Goal: Obtain resource: Download file/media

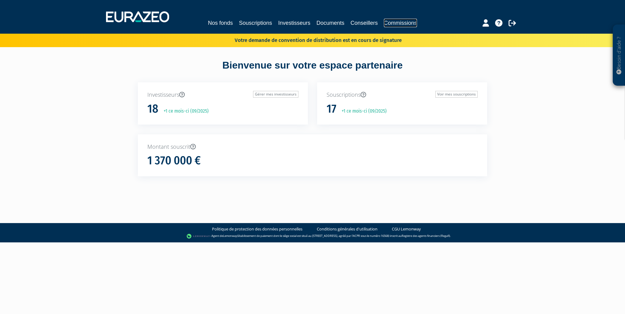
click at [411, 21] on link "Commissions" at bounding box center [400, 23] width 33 height 9
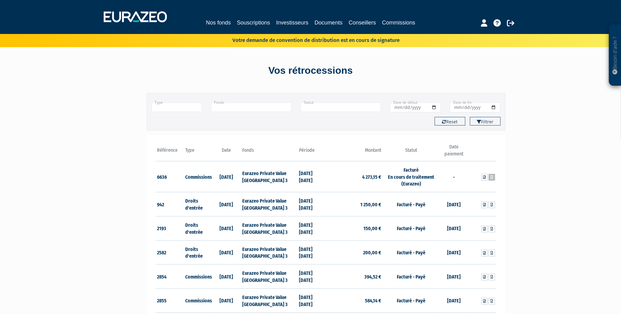
click at [493, 178] on link at bounding box center [491, 177] width 6 height 7
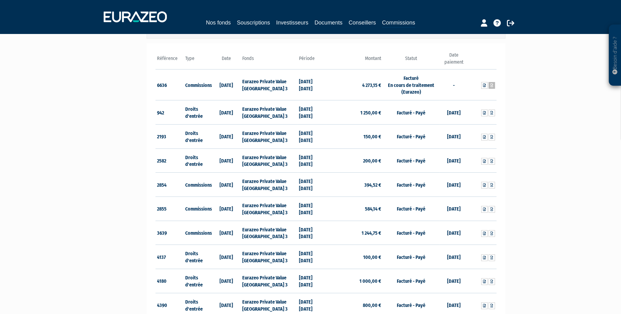
click at [492, 85] on icon at bounding box center [491, 86] width 3 height 4
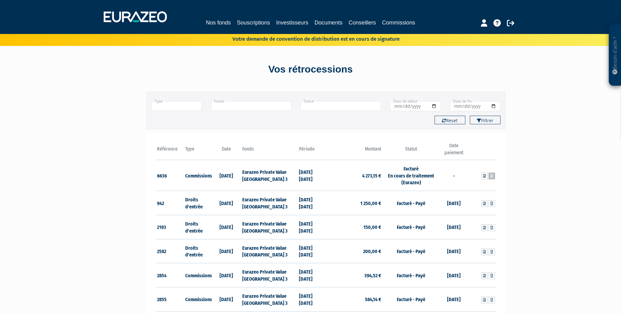
scroll to position [0, 0]
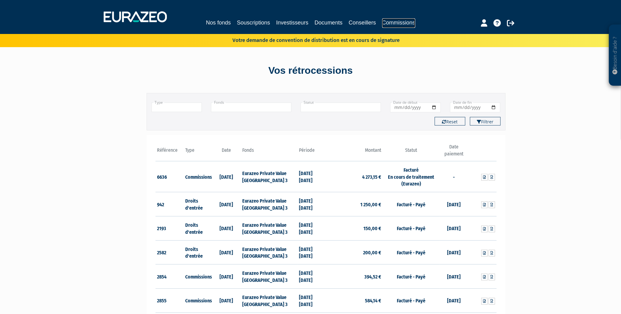
click at [396, 23] on link "Commissions" at bounding box center [398, 23] width 33 height 10
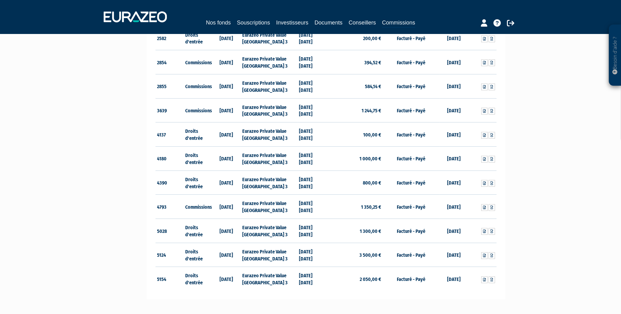
scroll to position [31, 0]
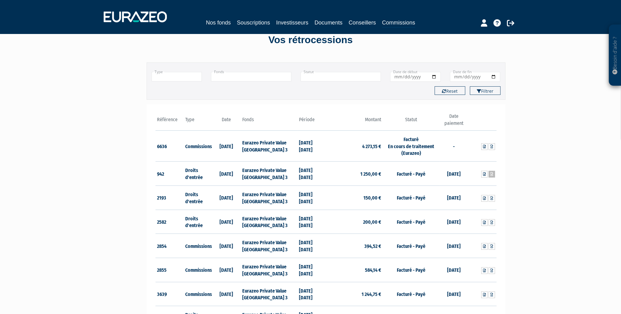
click at [492, 175] on icon at bounding box center [491, 175] width 3 height 4
click at [492, 147] on link at bounding box center [491, 146] width 6 height 7
